Goal: Information Seeking & Learning: Learn about a topic

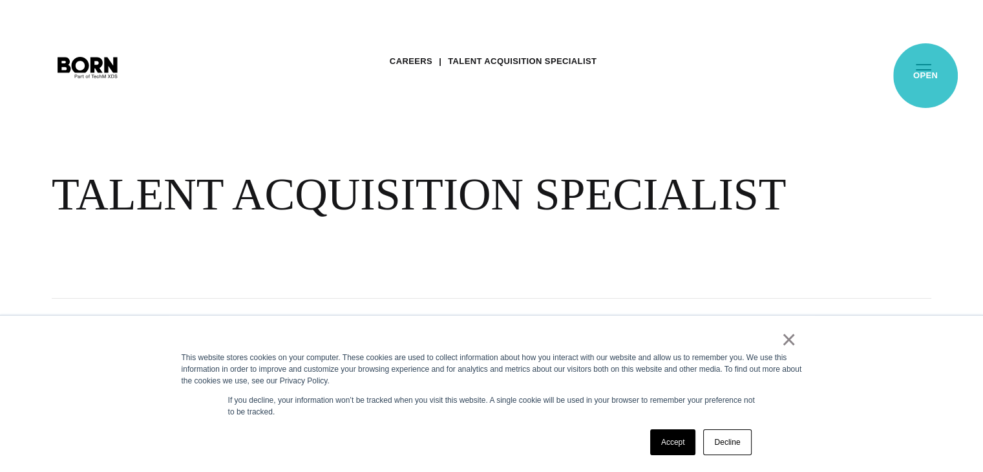
click at [925, 76] on button "Primary Menu" at bounding box center [923, 66] width 31 height 27
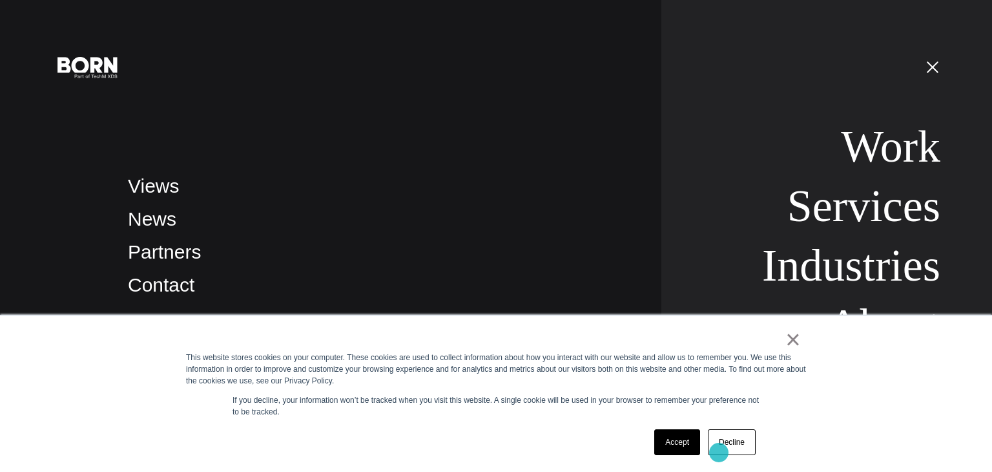
click at [719, 452] on link "Decline" at bounding box center [732, 442] width 48 height 26
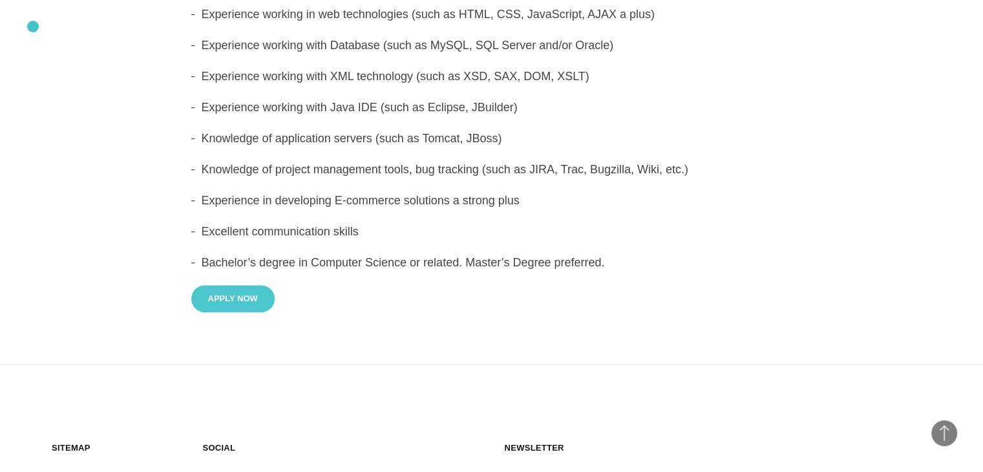
scroll to position [692, 0]
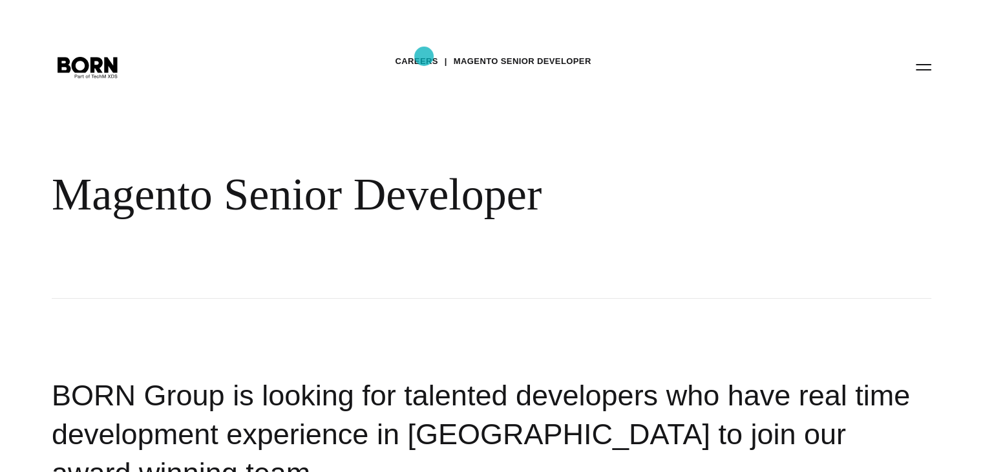
click at [424, 56] on link "Careers" at bounding box center [416, 61] width 43 height 19
